Goal: Task Accomplishment & Management: Use online tool/utility

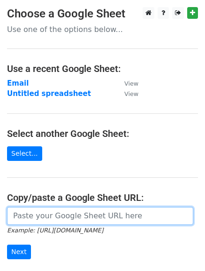
click at [102, 210] on input "url" at bounding box center [100, 216] width 187 height 18
paste input "[URL][DOMAIN_NAME]"
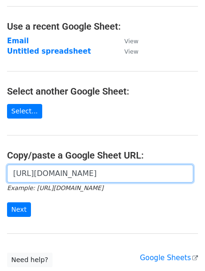
scroll to position [94, 0]
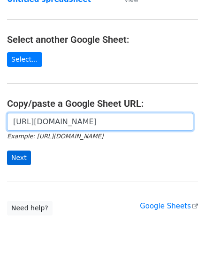
type input "[URL][DOMAIN_NAME]"
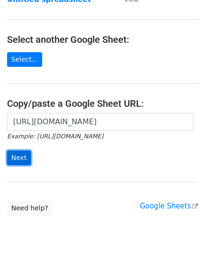
click at [20, 163] on input "Next" at bounding box center [19, 157] width 24 height 15
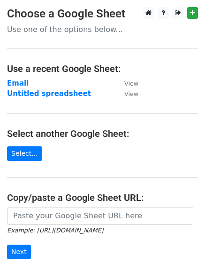
scroll to position [94, 0]
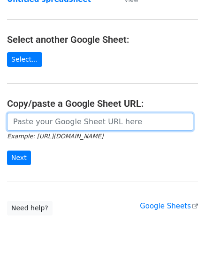
click at [76, 122] on input "url" at bounding box center [100, 122] width 187 height 18
paste input "[URL][DOMAIN_NAME]"
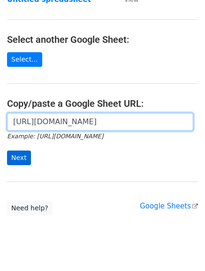
type input "https://docs.google.com/spreadsheets/d/1FOO4Yd9O39SfCiD-zttQPLPP1oiARlCf0t_Ly4R…"
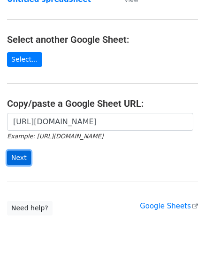
click at [21, 158] on input "Next" at bounding box center [19, 157] width 24 height 15
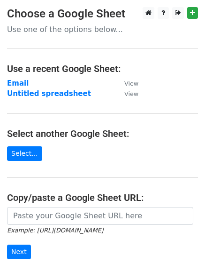
scroll to position [114, 0]
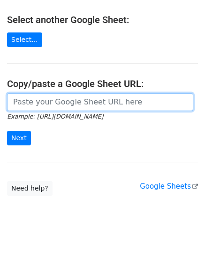
click at [83, 102] on input "url" at bounding box center [100, 102] width 187 height 18
paste input "https://docs.google.com/spreadsheets/d/1FOO4Yd9O39SfCiD-zttQPLPP1oiARlCf0t_Ly4R…"
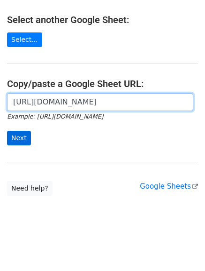
type input "https://docs.google.com/spreadsheets/d/1FOO4Yd9O39SfCiD-zttQPLPP1oiARlCf0t_Ly4R…"
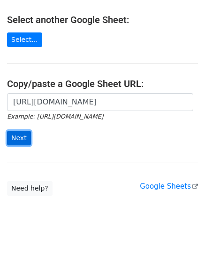
click at [21, 136] on input "Next" at bounding box center [19, 138] width 24 height 15
